Goal: Information Seeking & Learning: Learn about a topic

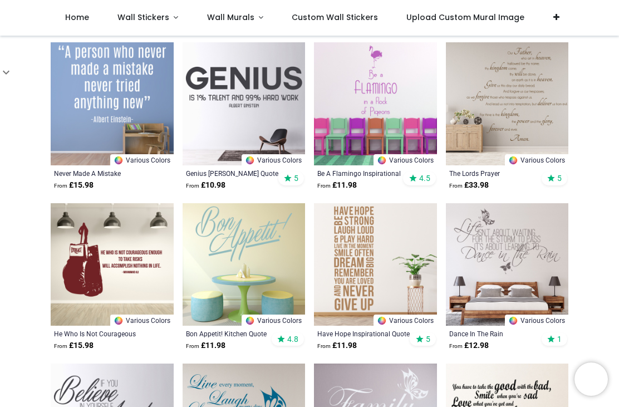
scroll to position [228, 0]
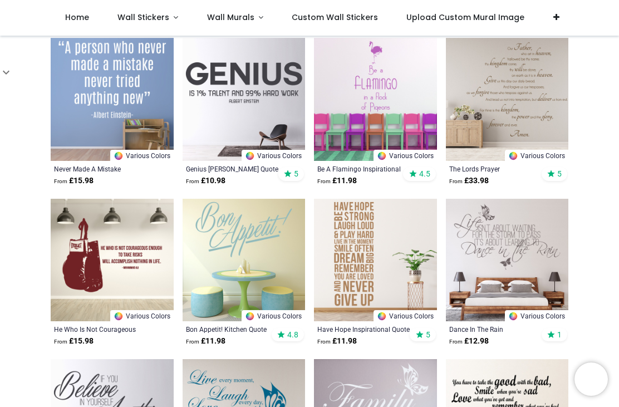
click at [553, 226] on img at bounding box center [507, 260] width 123 height 123
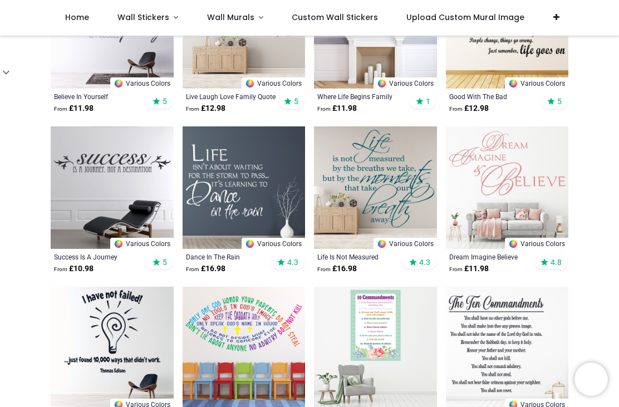
scroll to position [625, 0]
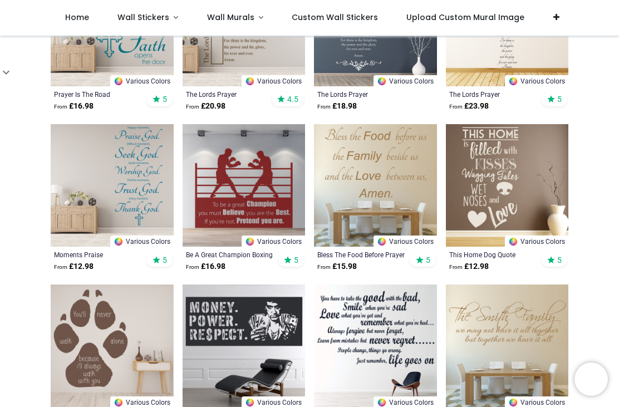
scroll to position [2871, 0]
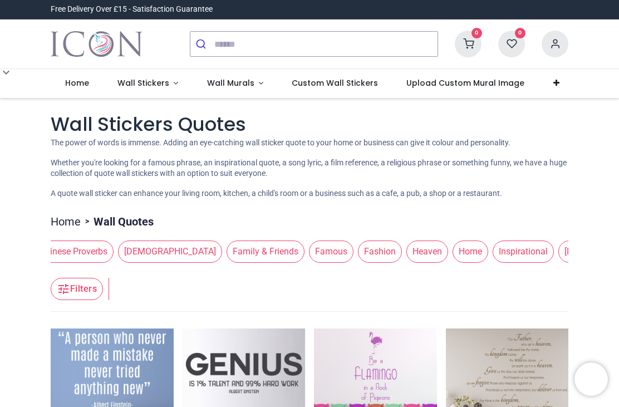
scroll to position [0, 100]
click at [447, 253] on span "Home" at bounding box center [465, 251] width 36 height 22
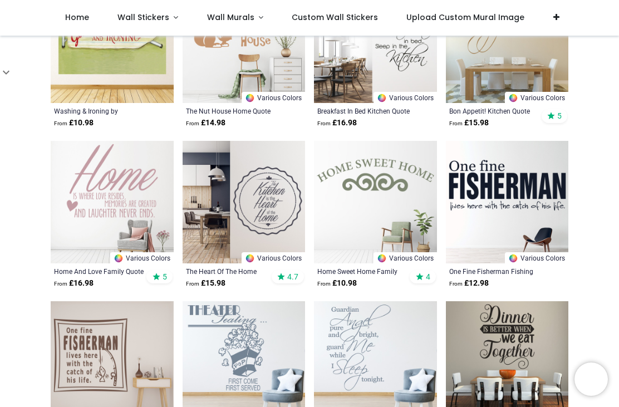
scroll to position [928, 0]
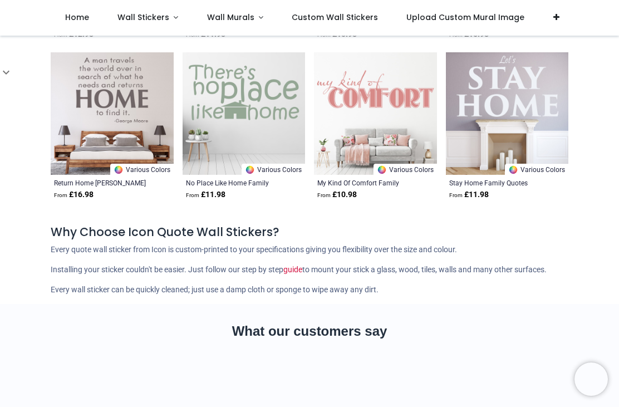
scroll to position [2301, 0]
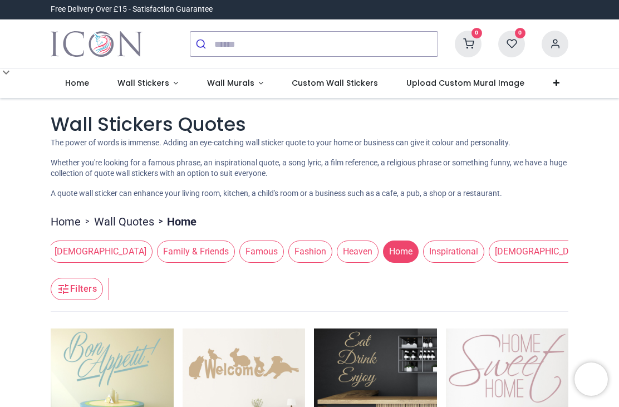
scroll to position [0, 167]
click at [419, 253] on span "Inspirational" at bounding box center [449, 251] width 61 height 22
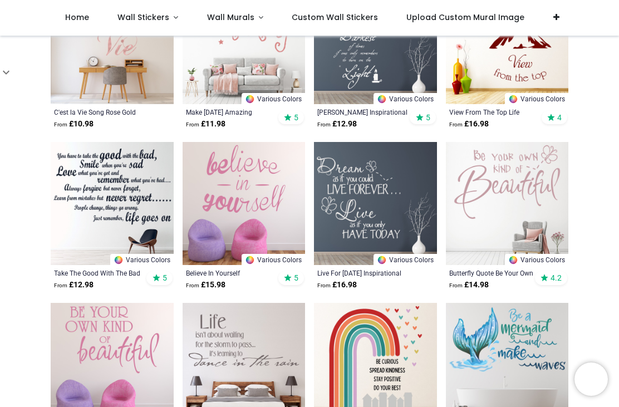
scroll to position [767, 0]
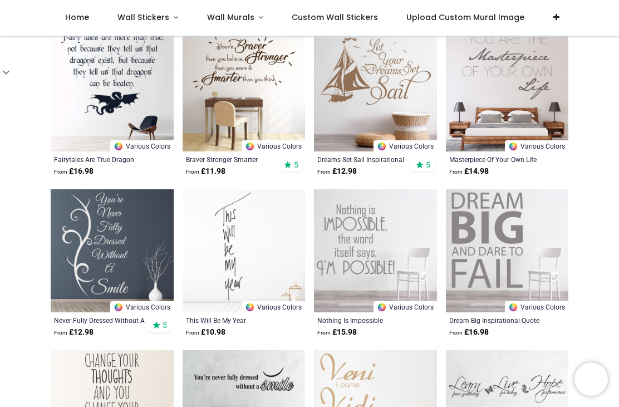
scroll to position [2004, 0]
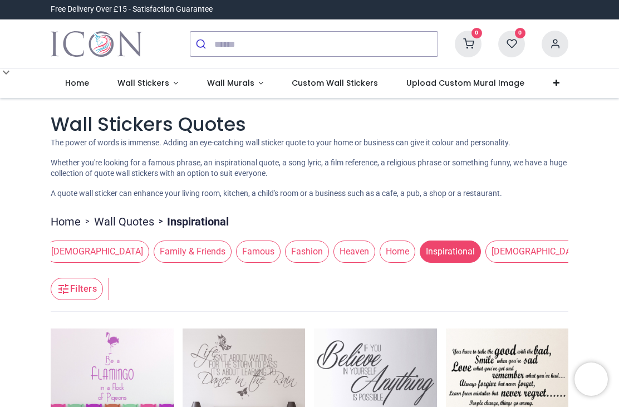
click at [154, 252] on span "Family & Friends" at bounding box center [193, 251] width 78 height 22
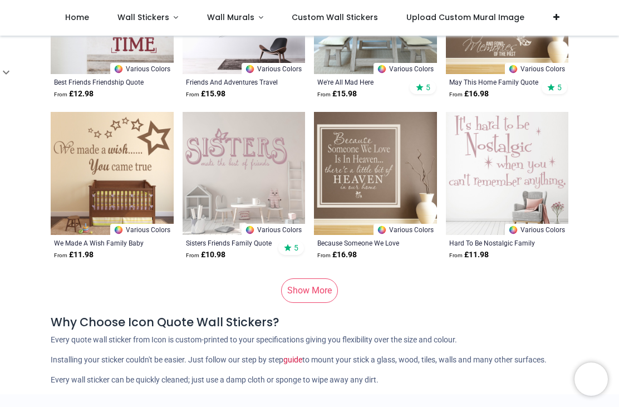
scroll to position [1119, 0]
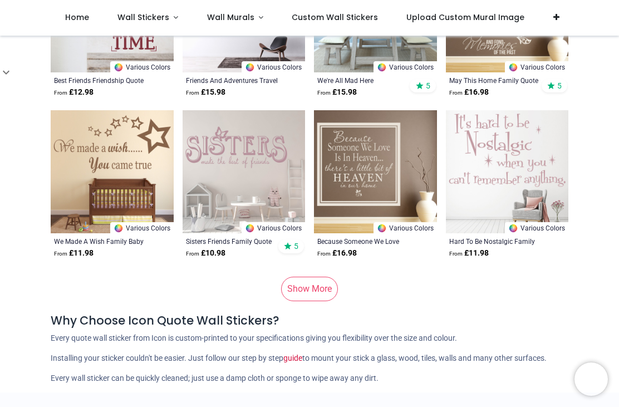
click at [324, 290] on link "Show More" at bounding box center [309, 288] width 57 height 24
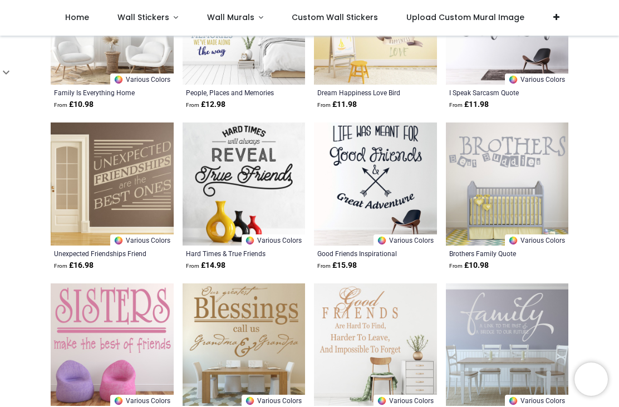
scroll to position [2070, 0]
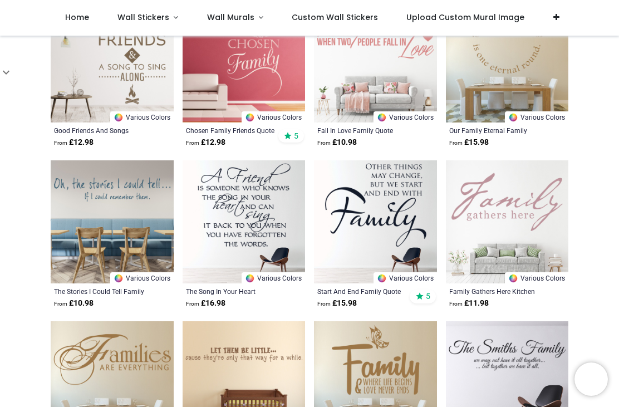
scroll to position [2674, 0]
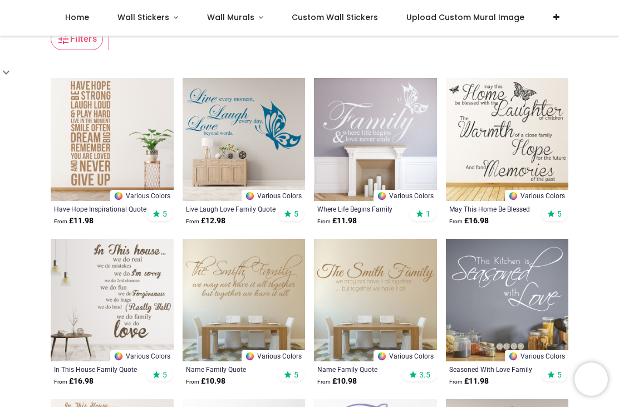
scroll to position [192, 0]
